Goal: Information Seeking & Learning: Learn about a topic

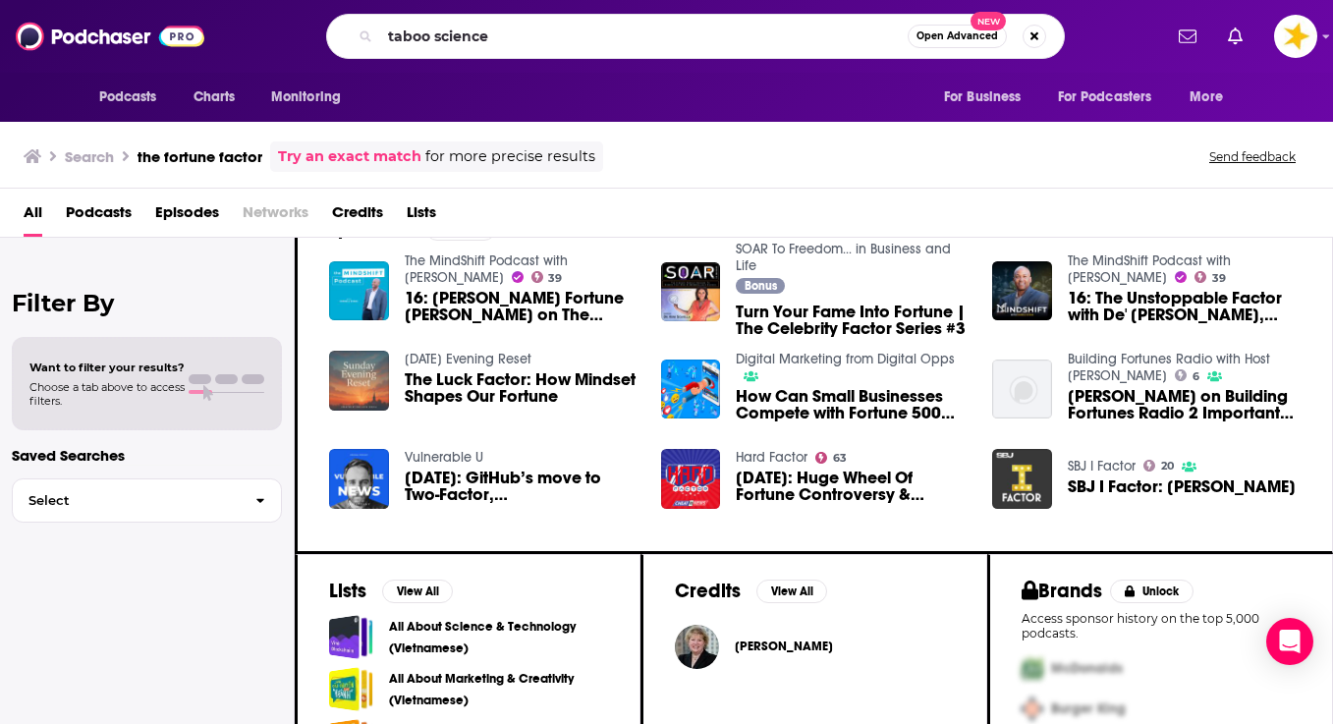
type input "taboo science"
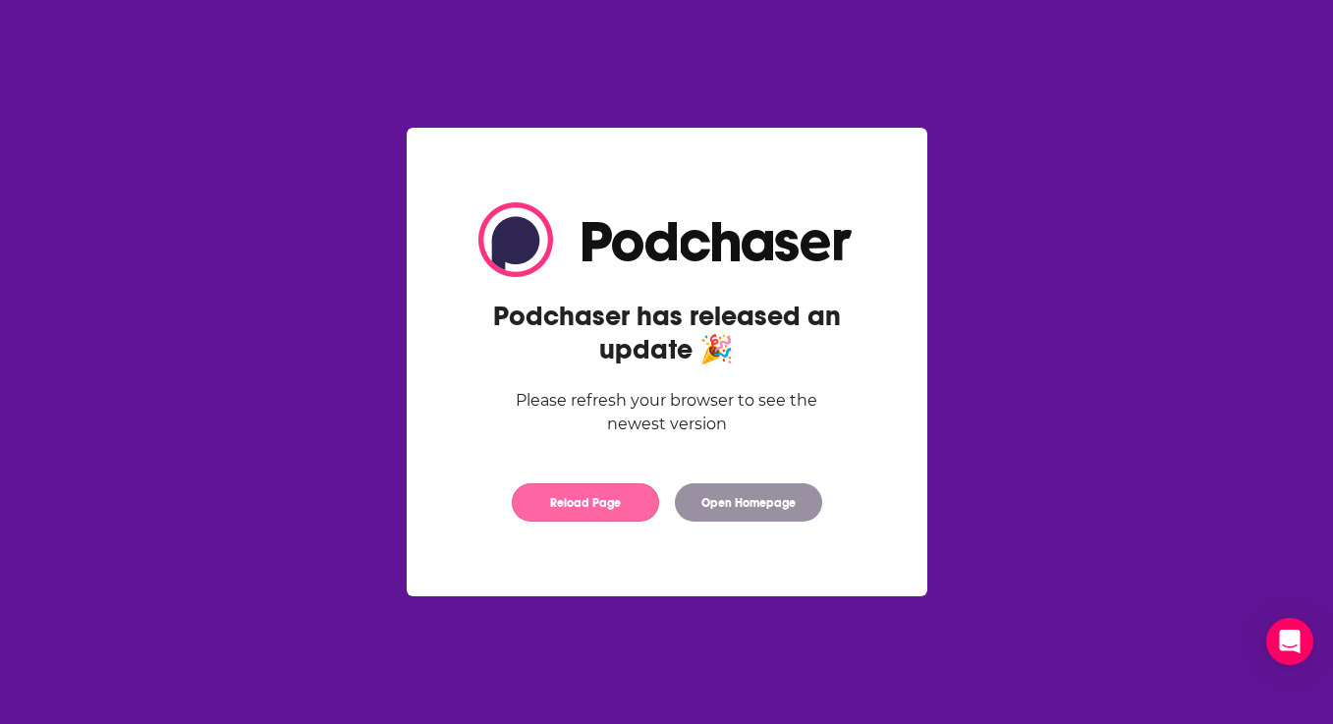
click at [586, 496] on button "Reload Page" at bounding box center [585, 502] width 147 height 38
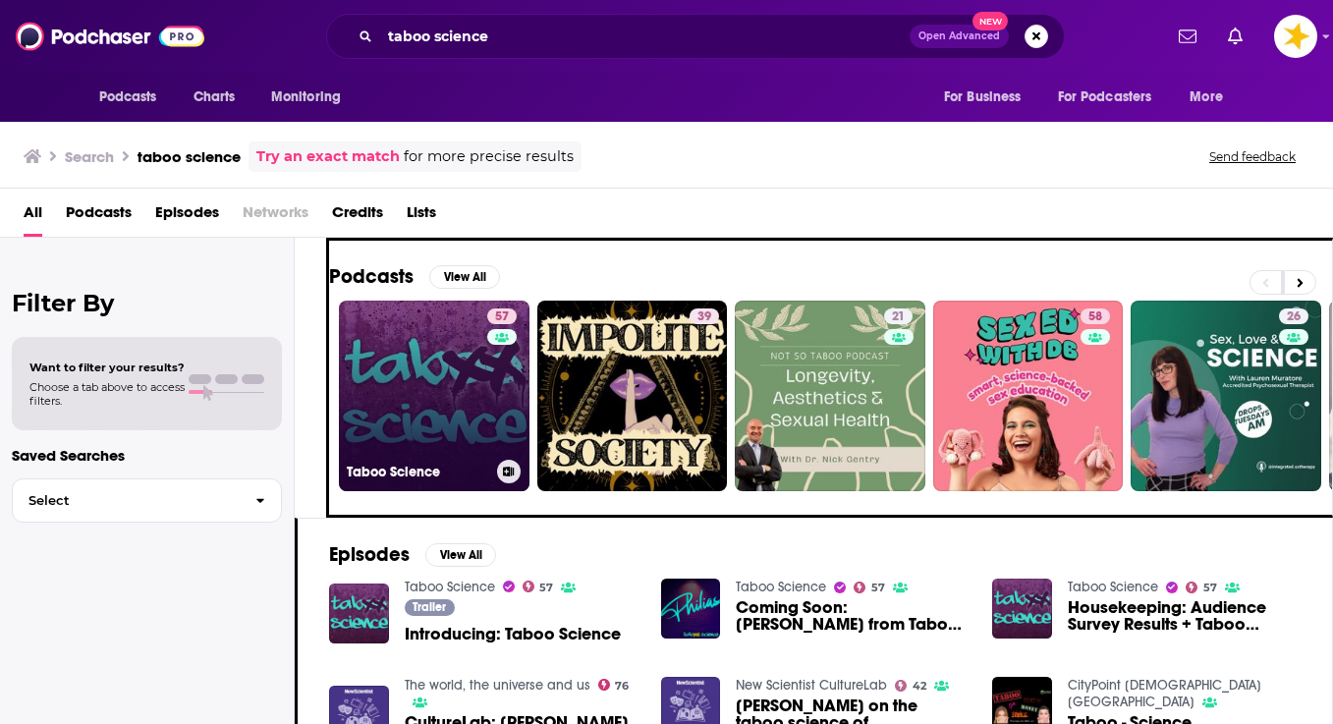
click at [411, 358] on link "57 Taboo Science" at bounding box center [434, 396] width 191 height 191
